Goal: Navigation & Orientation: Find specific page/section

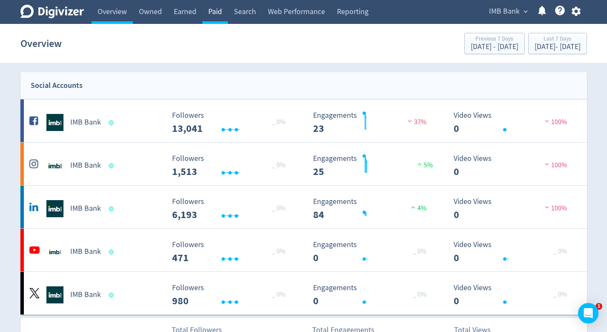
click at [228, 10] on link "Paid" at bounding box center [215, 12] width 26 height 24
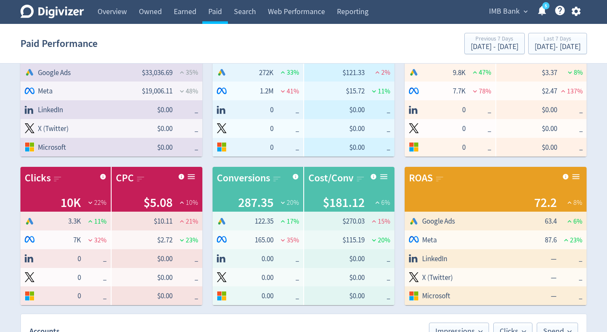
scroll to position [397, 0]
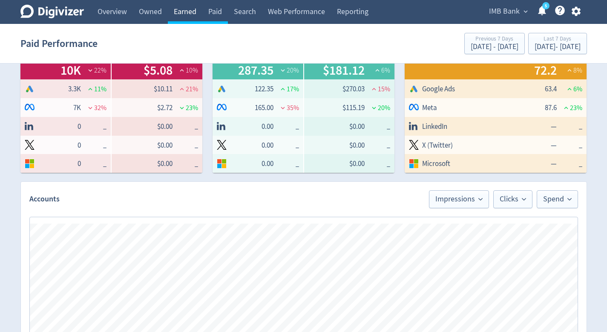
click at [180, 12] on link "Earned" at bounding box center [185, 12] width 35 height 24
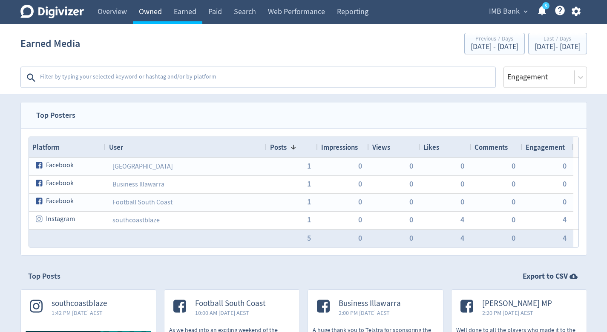
click at [154, 17] on link "Owned" at bounding box center [150, 12] width 35 height 24
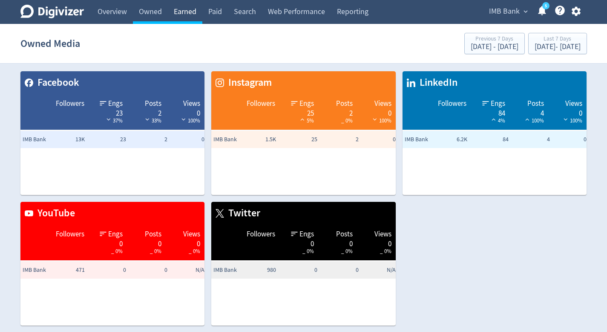
click at [184, 11] on link "Earned" at bounding box center [185, 12] width 35 height 24
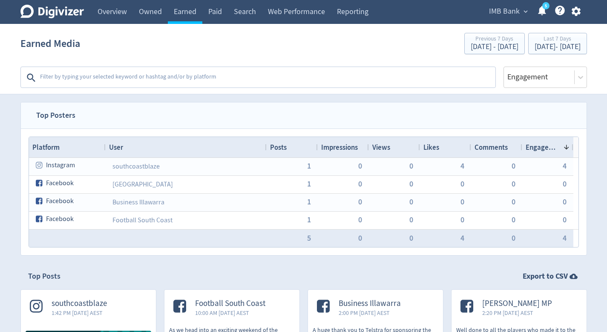
click at [294, 144] on div "Posts" at bounding box center [292, 147] width 44 height 16
click at [294, 144] on span at bounding box center [293, 147] width 7 height 7
click at [147, 22] on link "Owned" at bounding box center [150, 12] width 35 height 24
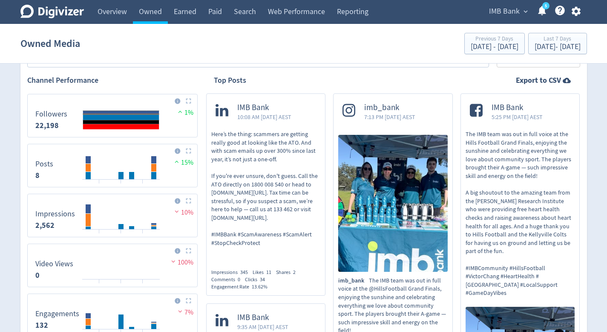
scroll to position [326, 0]
